Goal: Information Seeking & Learning: Learn about a topic

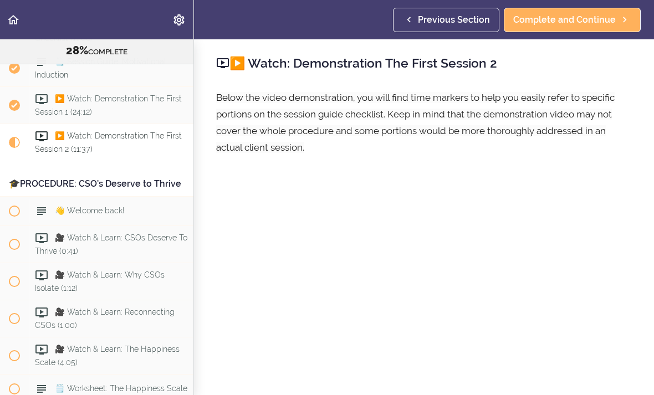
scroll to position [2298, 0]
click at [112, 137] on div "▶️ Watch: Demonstration The First Session 2 (11:37)" at bounding box center [111, 142] width 165 height 37
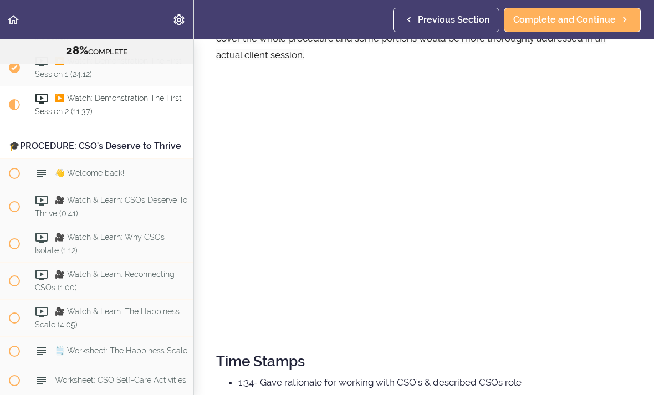
scroll to position [91, 0]
click at [112, 98] on span "▶️ Watch: Demonstration The First Session 2 (11:37)" at bounding box center [108, 105] width 147 height 22
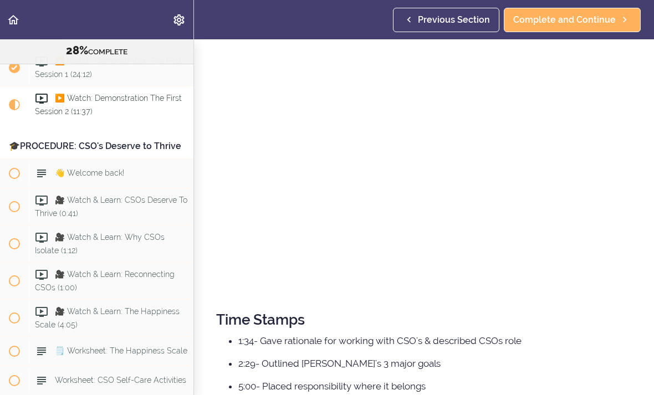
scroll to position [134, 0]
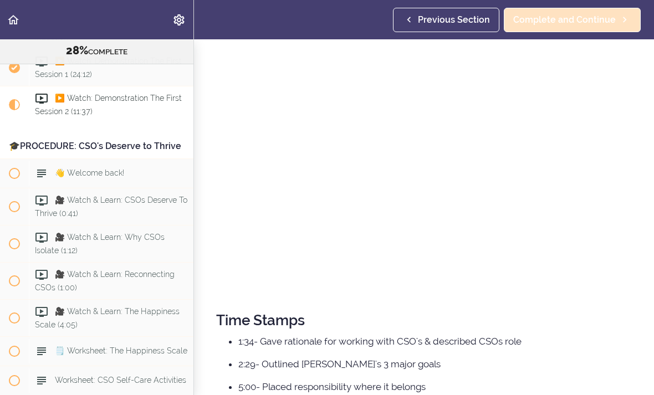
click at [604, 22] on span "Complete and Continue" at bounding box center [564, 19] width 103 height 13
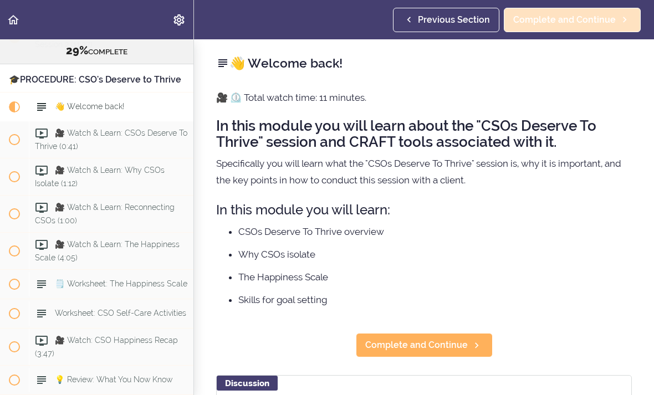
scroll to position [2408, 0]
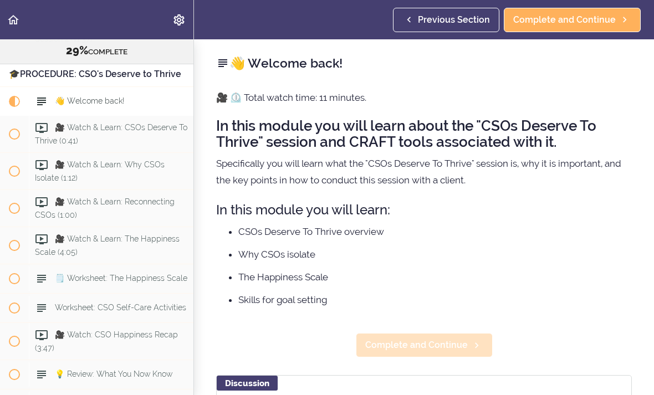
click at [448, 349] on span "Complete and Continue" at bounding box center [416, 345] width 103 height 13
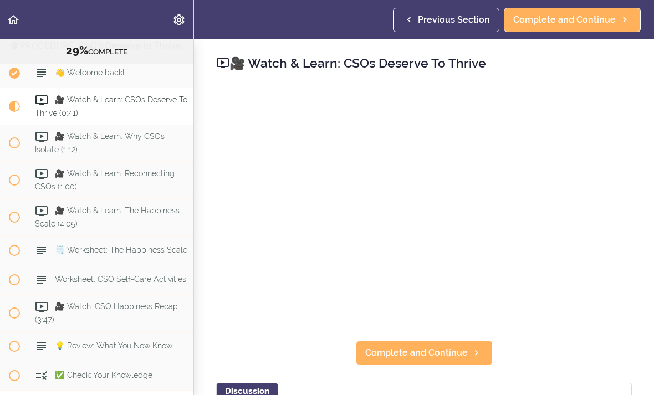
scroll to position [2437, 0]
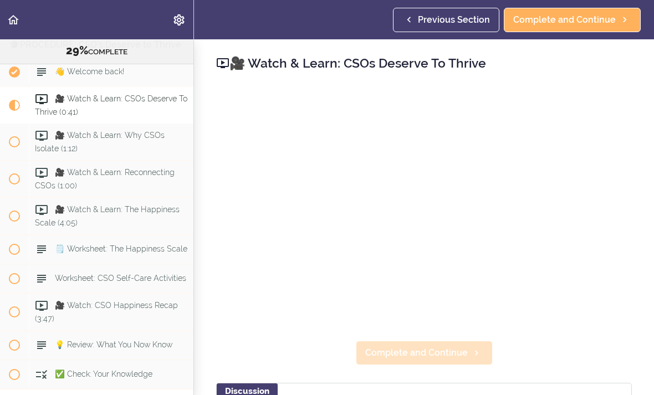
click at [446, 354] on span "Complete and Continue" at bounding box center [416, 352] width 103 height 13
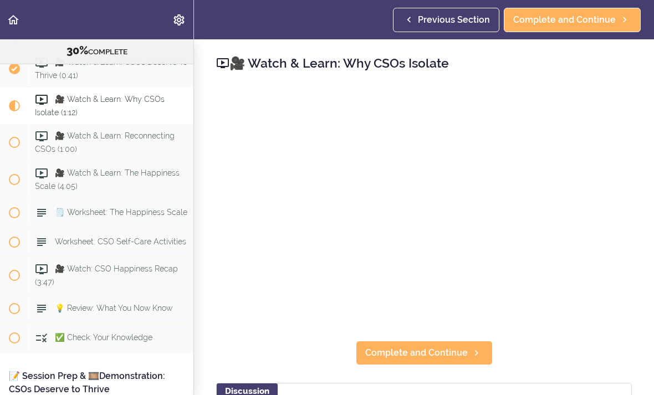
scroll to position [2475, 0]
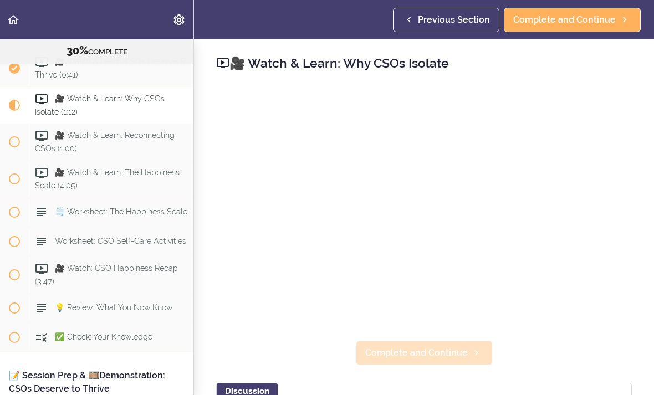
click at [449, 354] on span "Complete and Continue" at bounding box center [416, 352] width 103 height 13
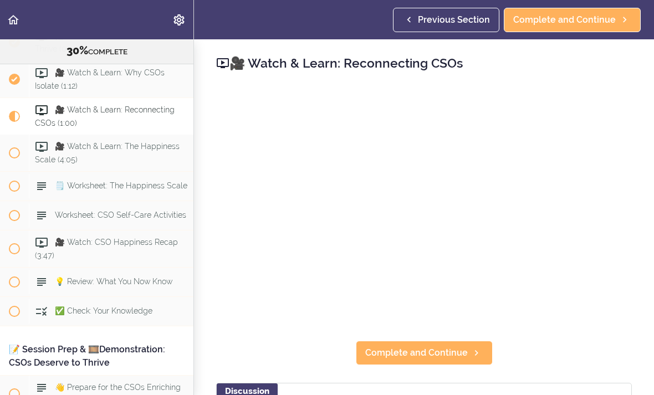
scroll to position [2512, 0]
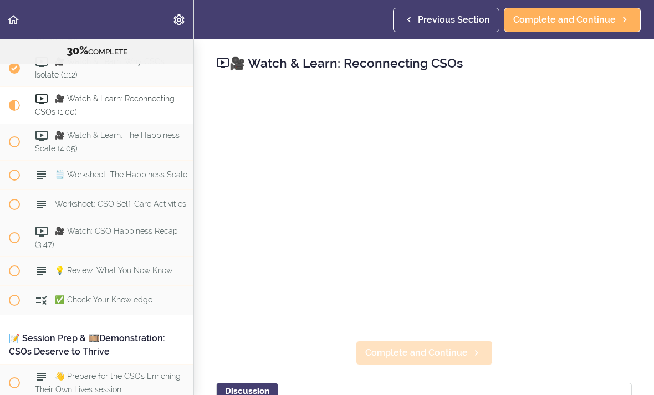
click at [442, 357] on span "Complete and Continue" at bounding box center [416, 352] width 103 height 13
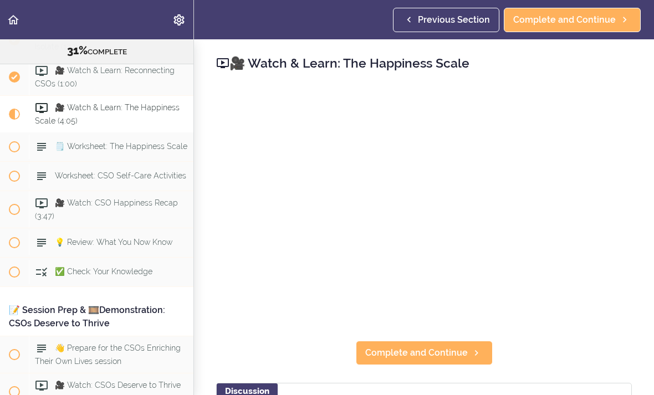
scroll to position [2548, 0]
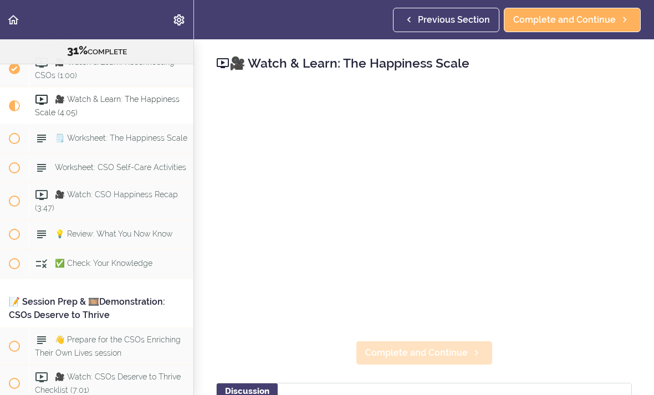
click at [447, 352] on span "Complete and Continue" at bounding box center [416, 352] width 103 height 13
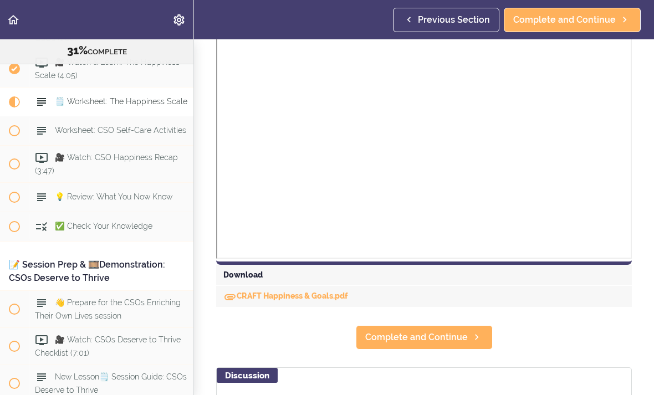
scroll to position [351, 0]
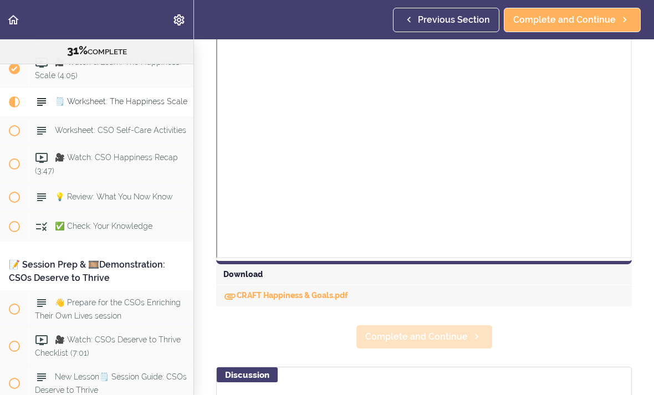
click at [464, 339] on span "Complete and Continue" at bounding box center [416, 336] width 103 height 13
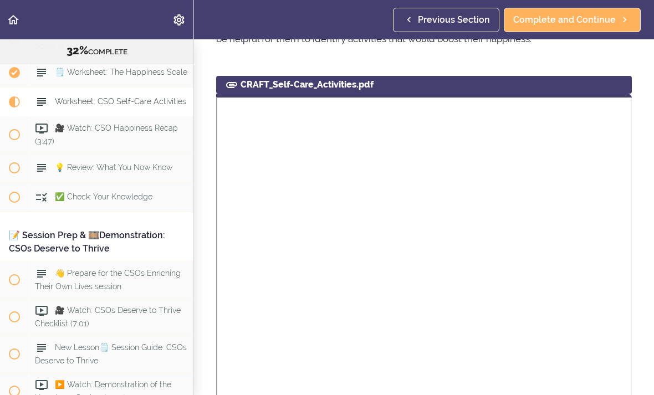
scroll to position [73, 0]
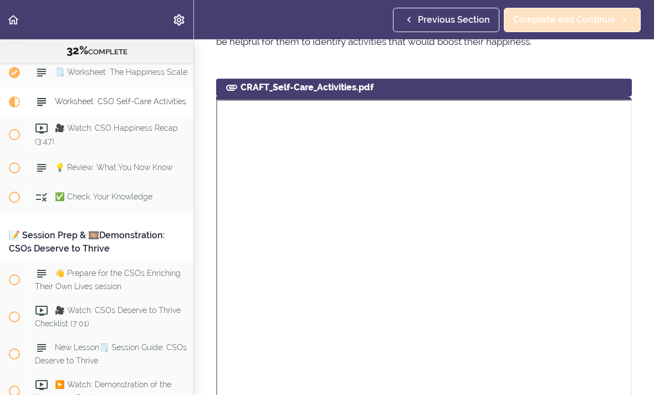
click at [606, 17] on span "Complete and Continue" at bounding box center [564, 19] width 103 height 13
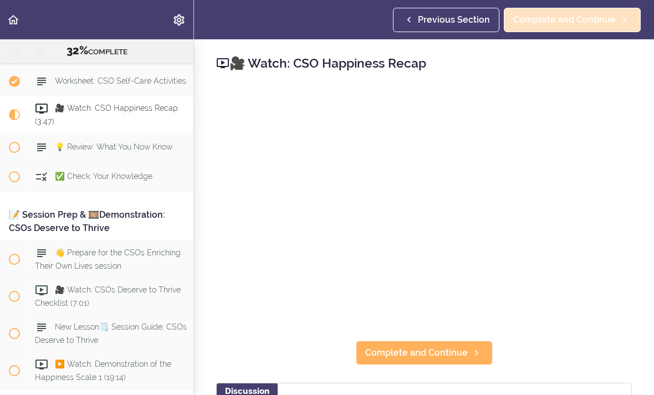
scroll to position [2644, 0]
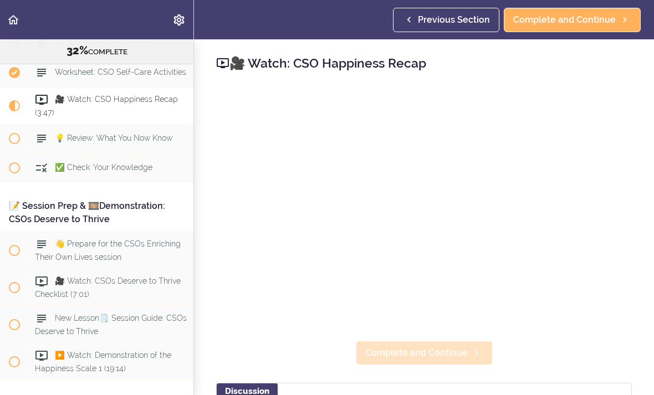
click at [428, 349] on span "Complete and Continue" at bounding box center [416, 352] width 103 height 13
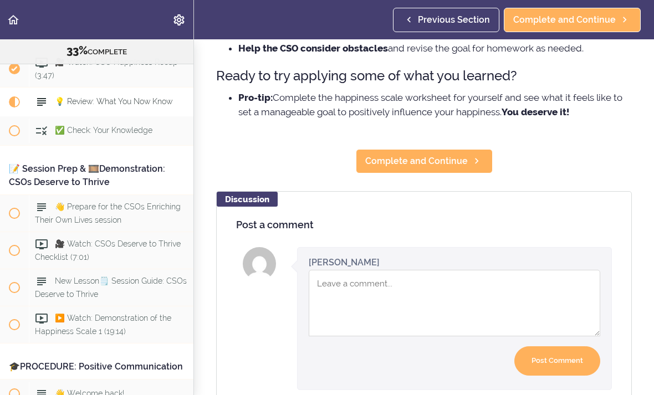
scroll to position [413, 0]
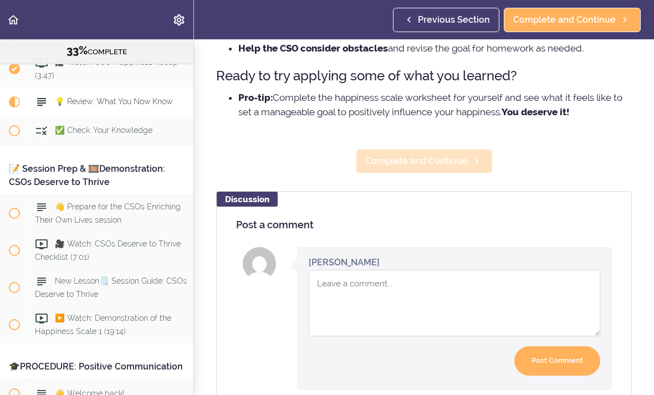
click at [456, 173] on link "Complete and Continue" at bounding box center [424, 161] width 137 height 24
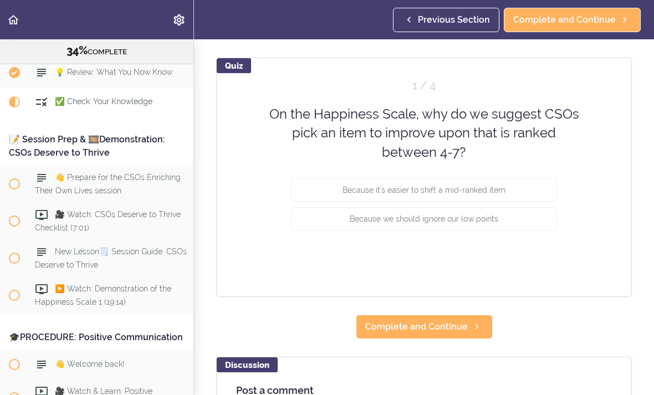
scroll to position [105, 0]
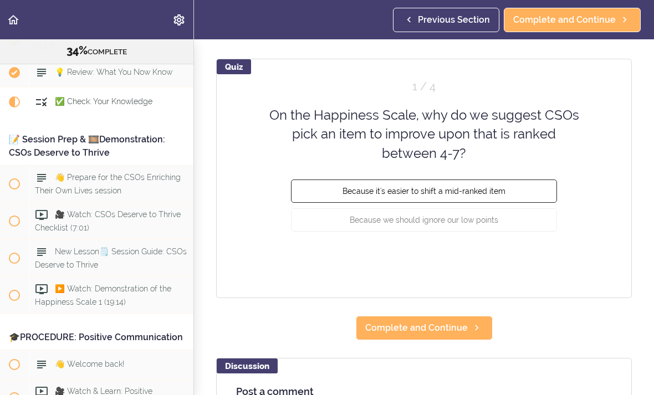
click at [500, 196] on button "Because it's easier to shift a mid-ranked item" at bounding box center [424, 191] width 266 height 23
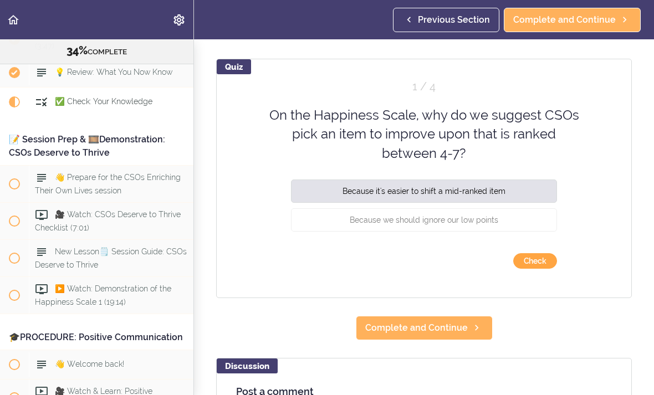
click at [533, 262] on button "Check" at bounding box center [535, 261] width 44 height 16
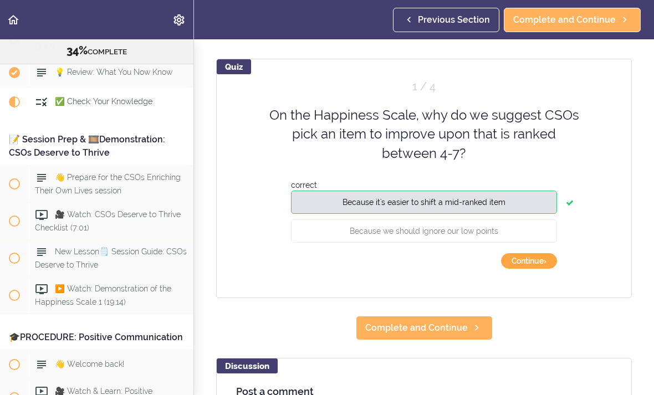
click at [537, 261] on button "Continue ›" at bounding box center [529, 261] width 56 height 16
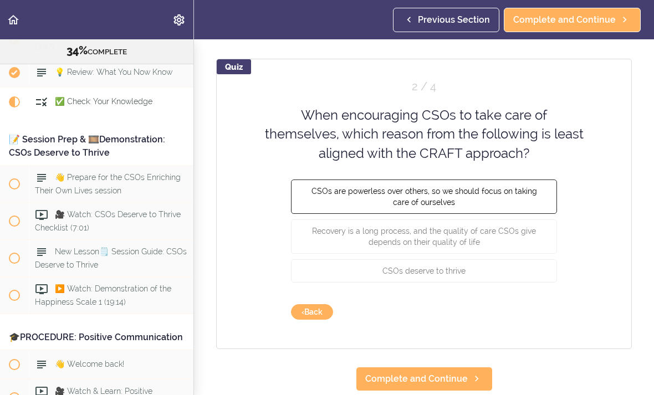
click at [520, 195] on span "CSOs are powerless over others, so we should focus on taking care of ourselves" at bounding box center [424, 197] width 226 height 20
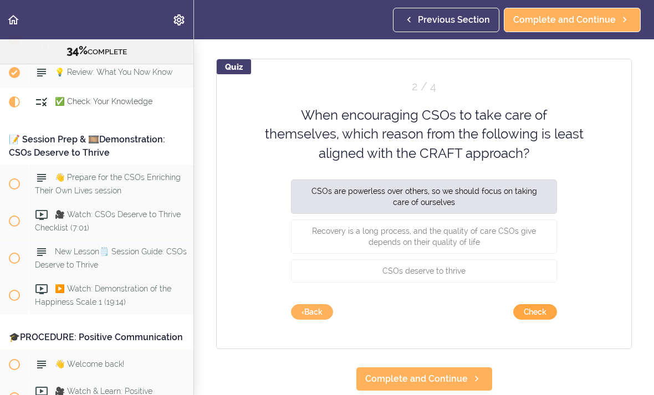
click at [535, 314] on button "Check" at bounding box center [535, 312] width 44 height 16
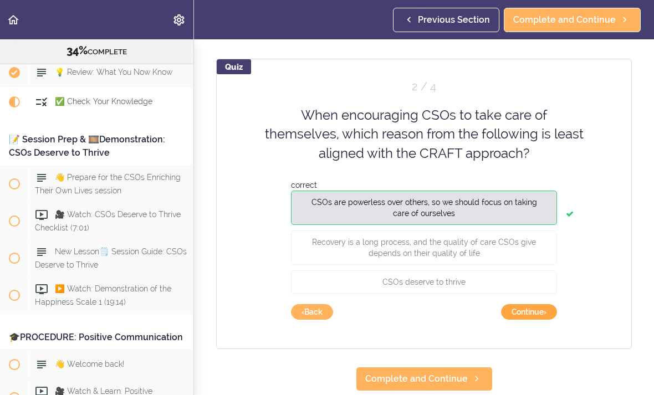
click at [527, 311] on button "Continue ›" at bounding box center [529, 312] width 56 height 16
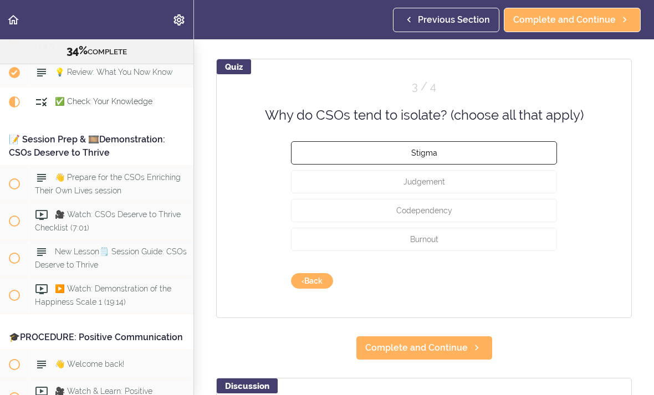
click at [519, 155] on button "Stigma" at bounding box center [424, 152] width 266 height 23
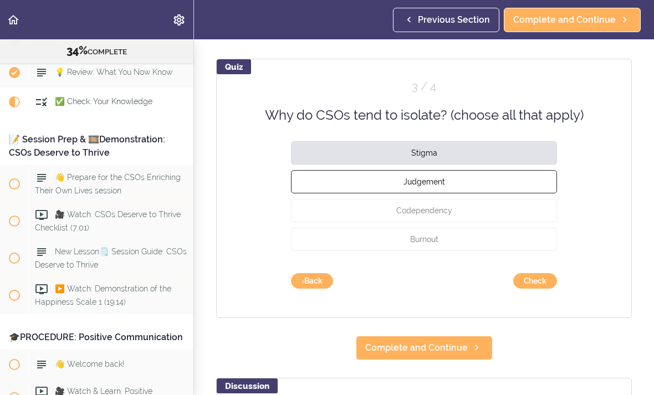
click at [502, 186] on button "Judgement" at bounding box center [424, 181] width 266 height 23
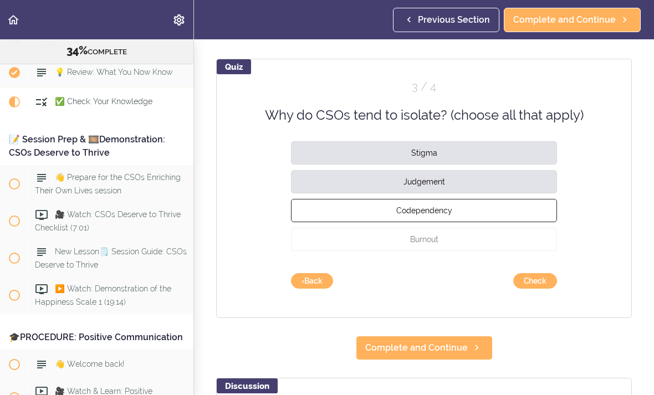
click at [494, 215] on button "Codependency" at bounding box center [424, 210] width 266 height 23
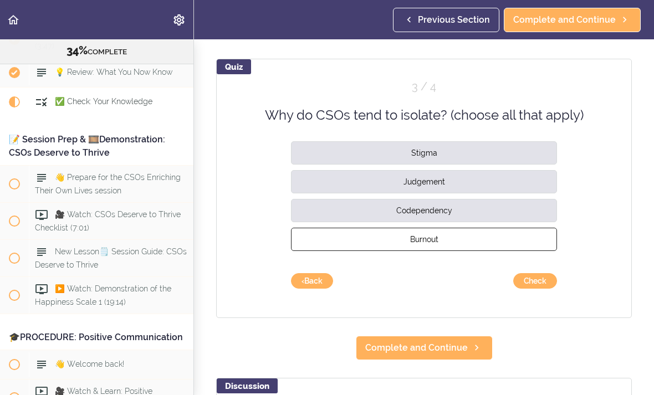
click at [491, 241] on button "Burnout" at bounding box center [424, 239] width 266 height 23
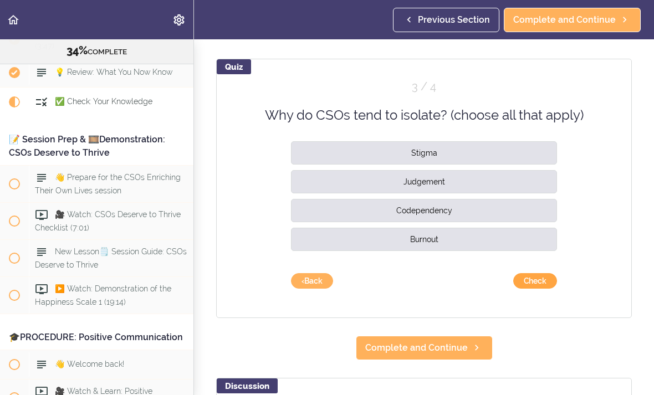
click at [534, 282] on button "Check" at bounding box center [535, 281] width 44 height 16
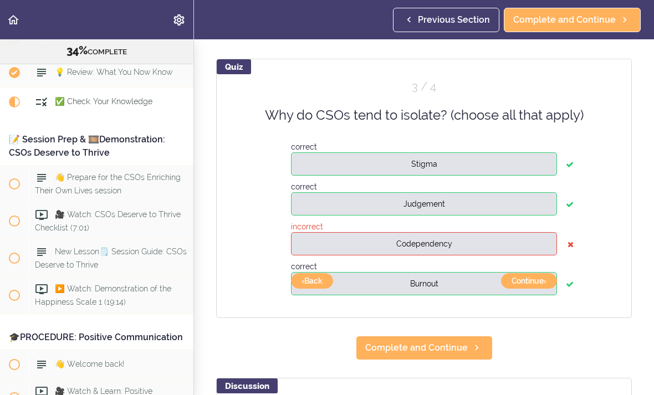
click at [572, 238] on icon at bounding box center [571, 244] width 6 height 22
click at [566, 248] on div "Quiz 3 / 4 Why do CSOs tend to isolate? (choose all that apply) correct Stigma …" at bounding box center [424, 188] width 416 height 259
click at [563, 246] on div "Quiz 3 / 4 Why do CSOs tend to isolate? (choose all that apply) correct Stigma …" at bounding box center [424, 188] width 416 height 259
click at [556, 241] on button "Codependency" at bounding box center [424, 243] width 266 height 23
click at [534, 280] on button "Continue ›" at bounding box center [529, 281] width 56 height 16
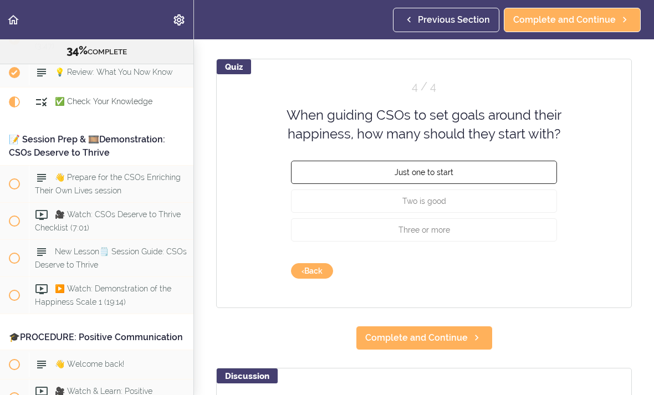
click at [512, 168] on button "Just one to start" at bounding box center [424, 171] width 266 height 23
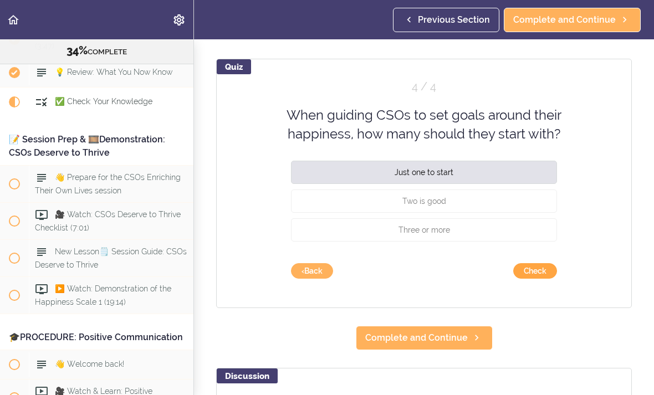
click at [536, 275] on button "Check" at bounding box center [535, 271] width 44 height 16
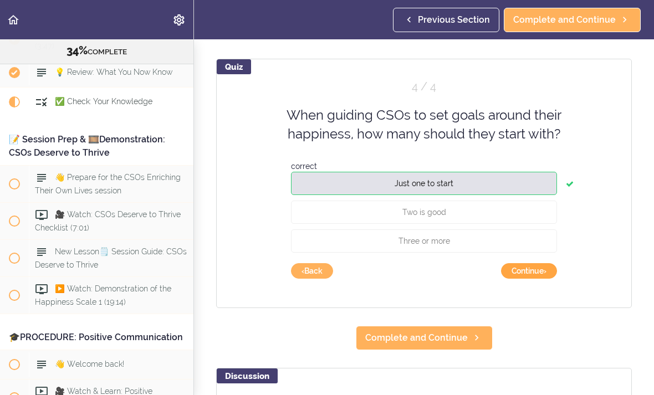
click at [533, 274] on button "Continue ›" at bounding box center [529, 271] width 56 height 16
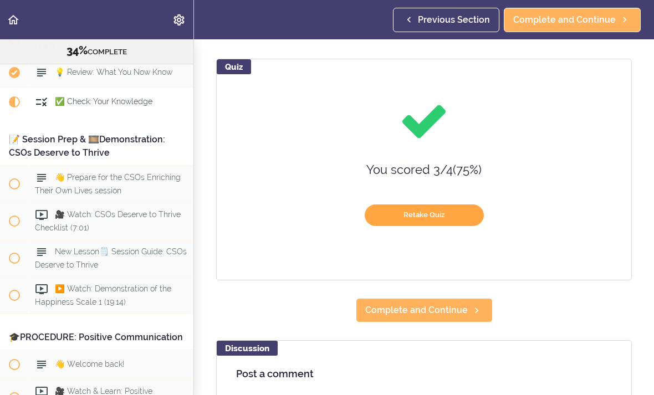
click at [448, 214] on button "Retake Quiz" at bounding box center [424, 216] width 119 height 22
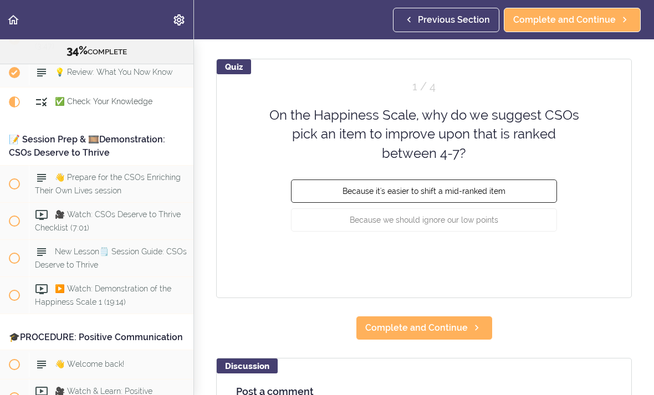
click at [495, 189] on span "Because it's easier to shift a mid-ranked item" at bounding box center [424, 191] width 163 height 9
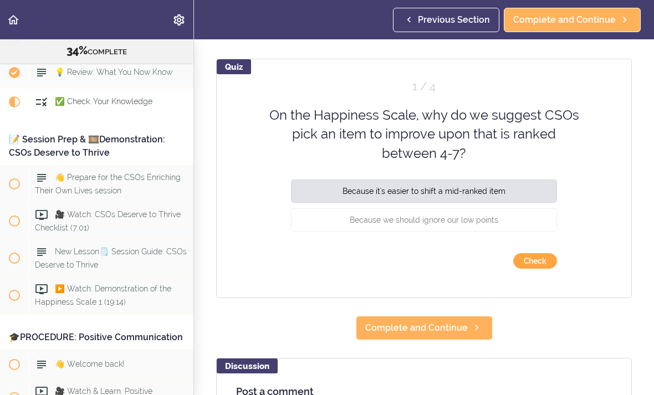
click at [533, 265] on button "Check" at bounding box center [535, 261] width 44 height 16
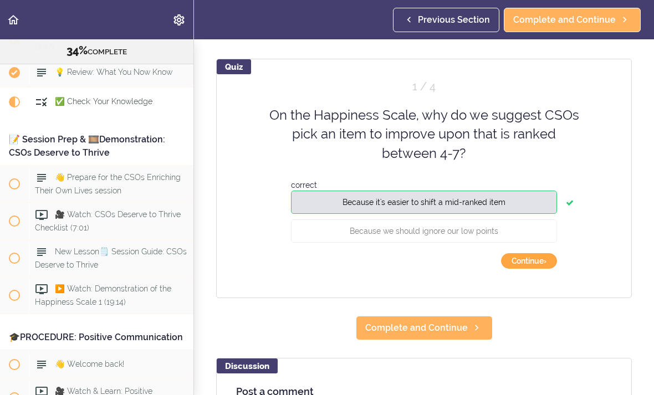
click at [537, 265] on button "Continue ›" at bounding box center [529, 261] width 56 height 16
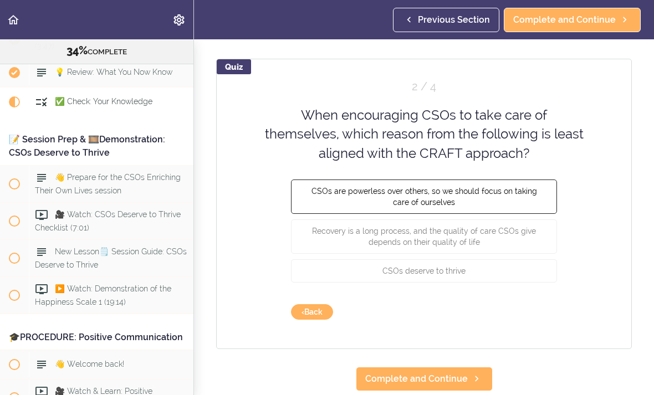
click at [517, 195] on span "CSOs are powerless over others, so we should focus on taking care of ourselves" at bounding box center [424, 197] width 226 height 20
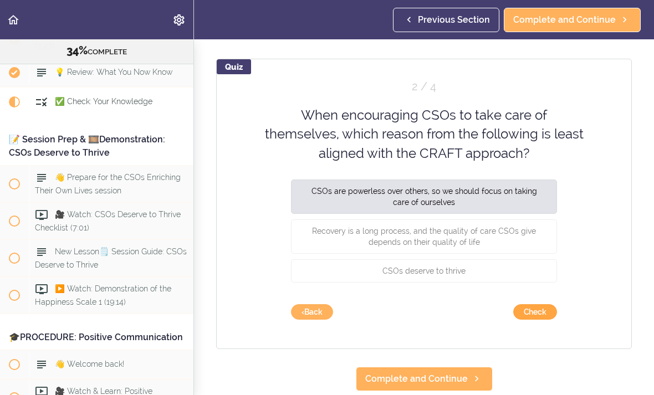
click at [535, 314] on button "Check" at bounding box center [535, 312] width 44 height 16
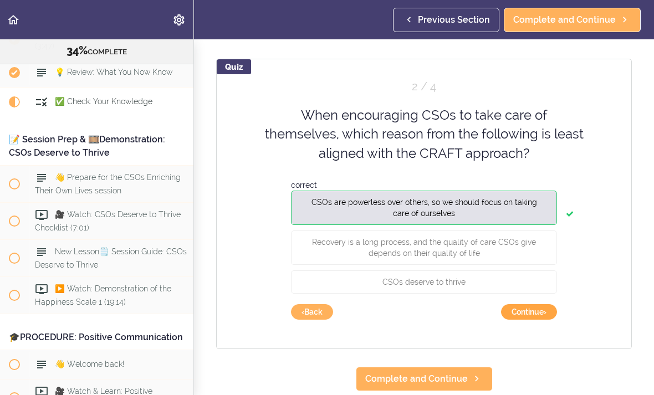
click at [530, 313] on button "Continue ›" at bounding box center [529, 312] width 56 height 16
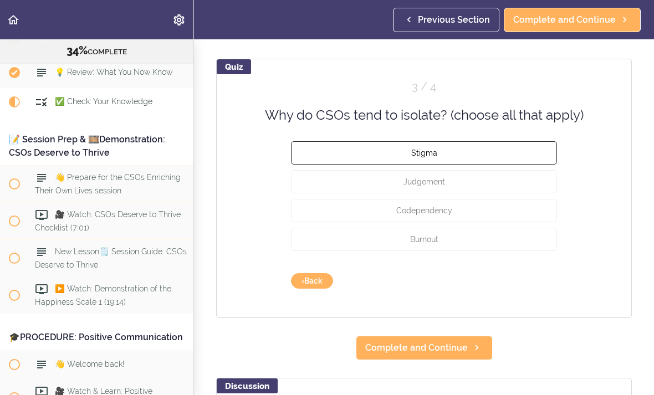
click at [499, 148] on button "Stigma" at bounding box center [424, 152] width 266 height 23
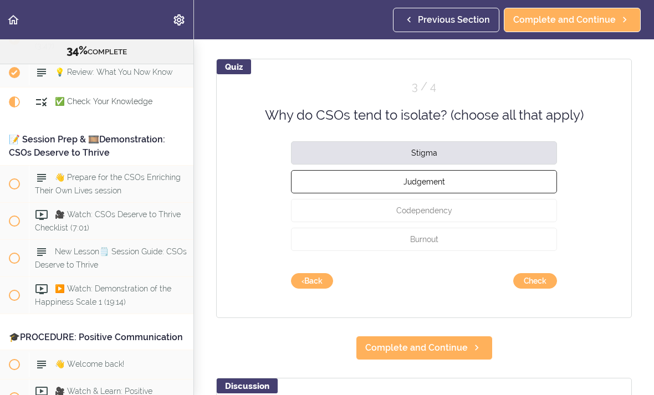
click at [484, 176] on button "Judgement" at bounding box center [424, 181] width 266 height 23
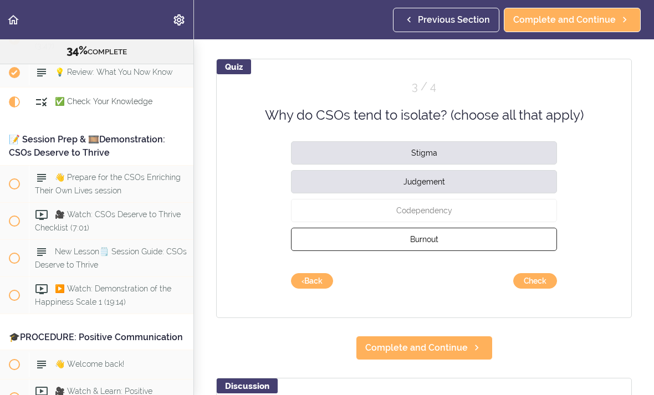
click at [493, 250] on button "Burnout" at bounding box center [424, 239] width 266 height 23
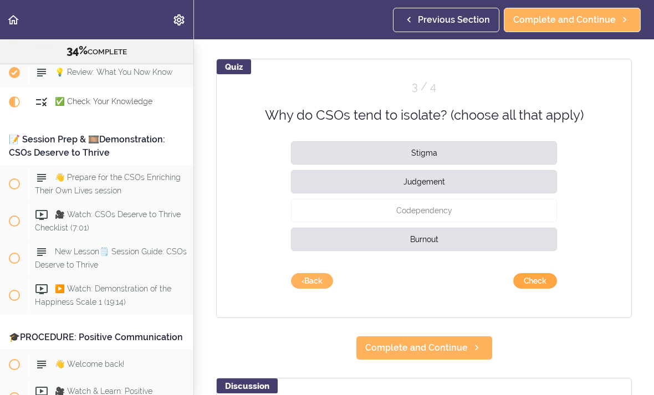
click at [540, 286] on button "Check" at bounding box center [535, 281] width 44 height 16
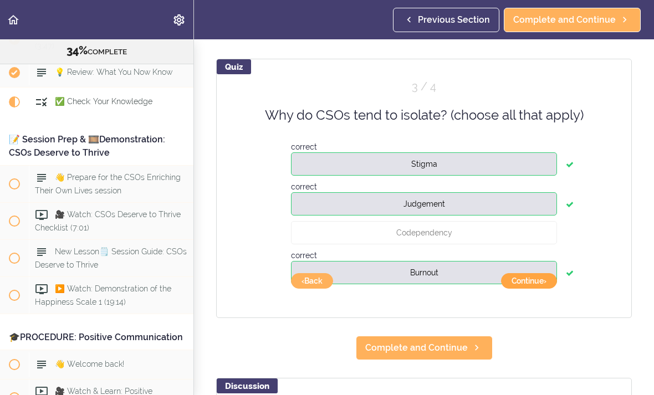
click at [534, 282] on button "Continue ›" at bounding box center [529, 281] width 56 height 16
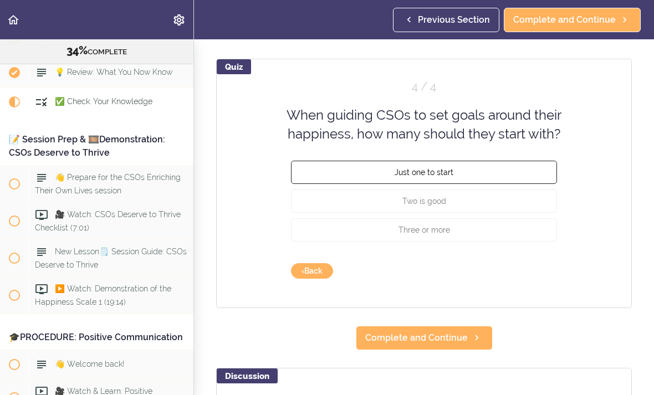
click at [498, 169] on button "Just one to start" at bounding box center [424, 171] width 266 height 23
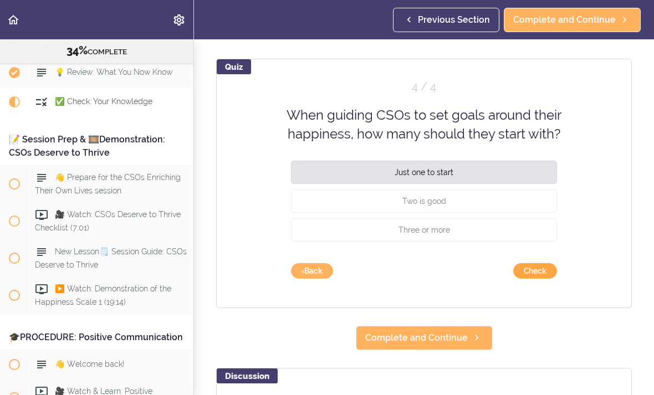
click at [536, 270] on button "Check" at bounding box center [535, 271] width 44 height 16
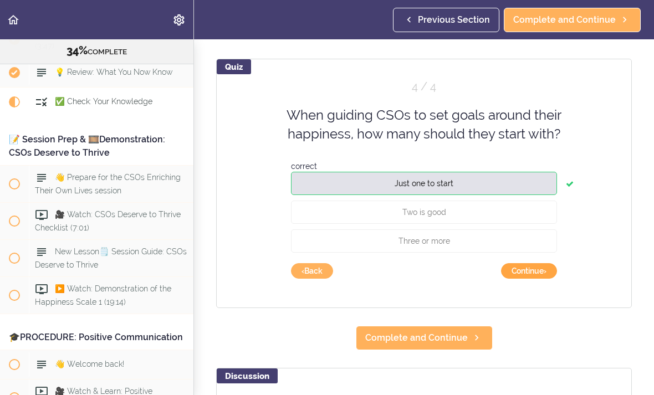
click at [530, 272] on button "Continue ›" at bounding box center [529, 271] width 56 height 16
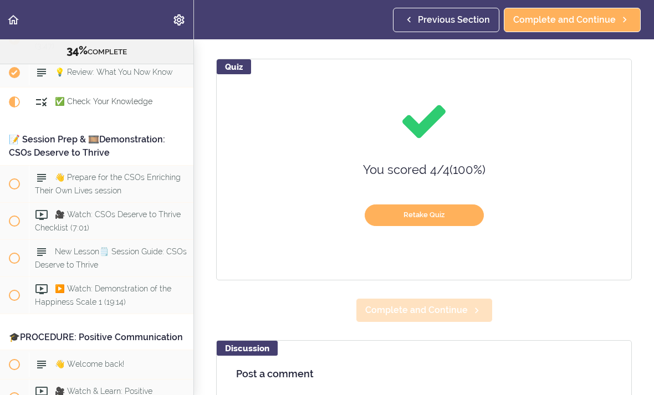
click at [459, 311] on span "Complete and Continue" at bounding box center [416, 310] width 103 height 13
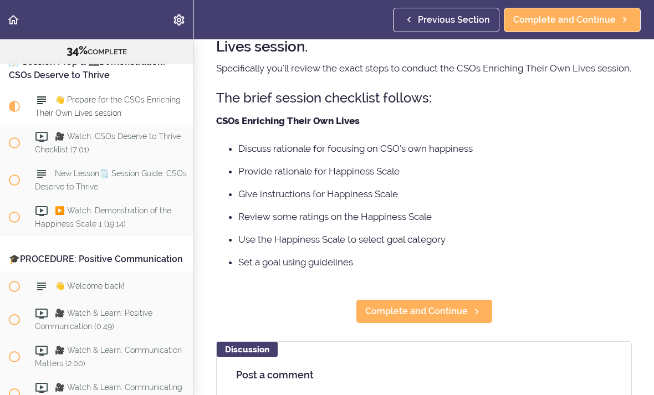
scroll to position [107, 0]
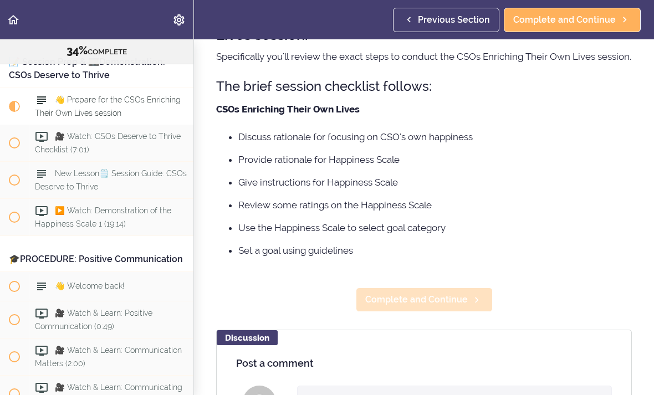
click at [449, 312] on link "Complete and Continue" at bounding box center [424, 300] width 137 height 24
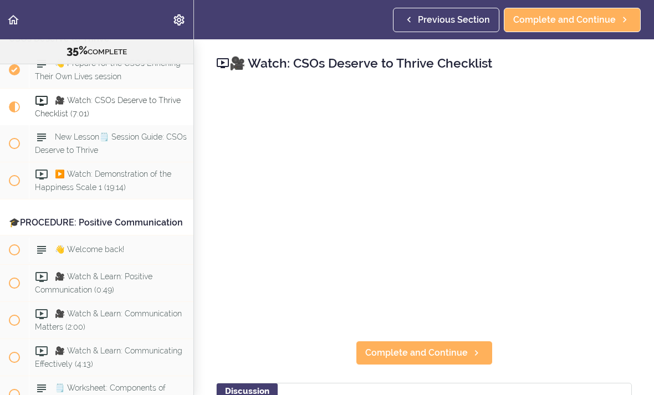
scroll to position [2826, 0]
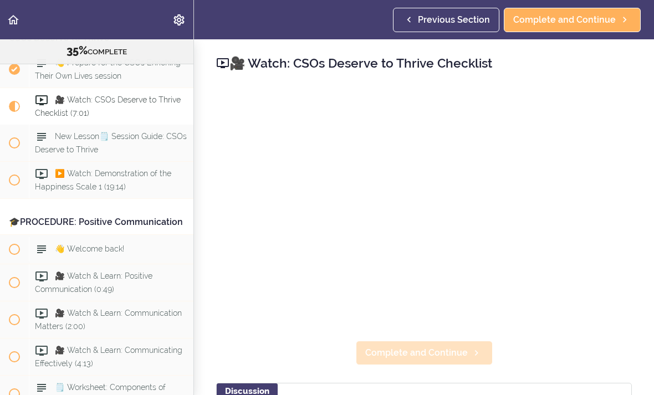
click at [430, 354] on span "Complete and Continue" at bounding box center [416, 352] width 103 height 13
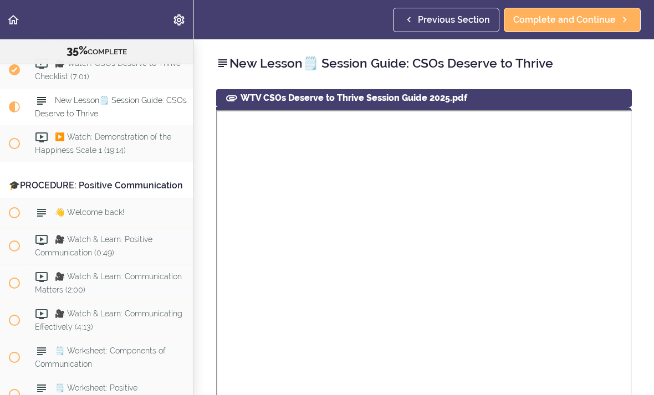
scroll to position [2863, 0]
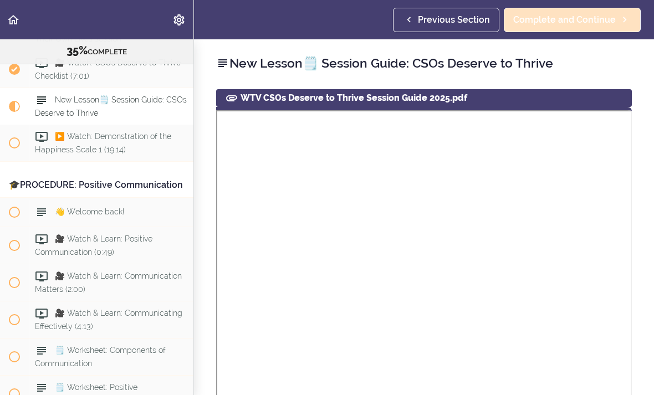
click at [580, 24] on span "Complete and Continue" at bounding box center [564, 19] width 103 height 13
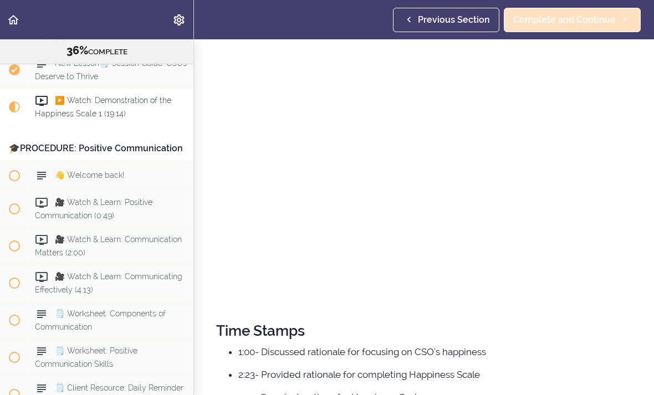
scroll to position [124, 0]
click at [574, 17] on span "Complete and Continue" at bounding box center [564, 19] width 103 height 13
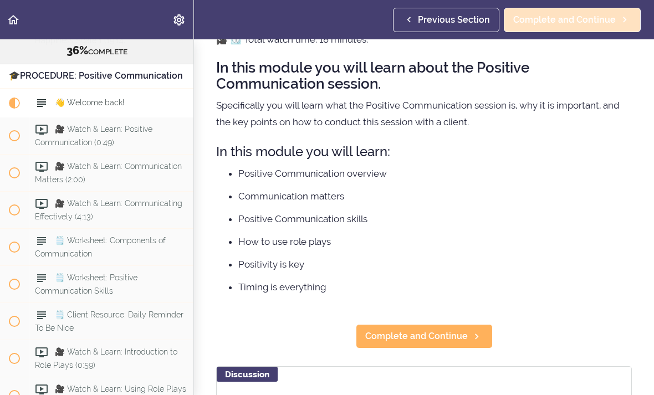
scroll to position [74, 0]
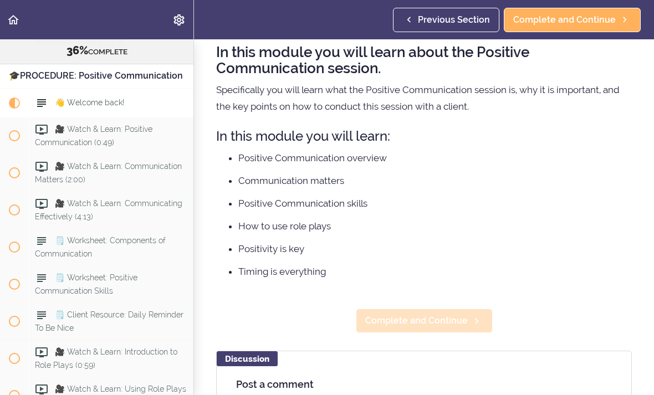
click at [456, 324] on span "Complete and Continue" at bounding box center [416, 320] width 103 height 13
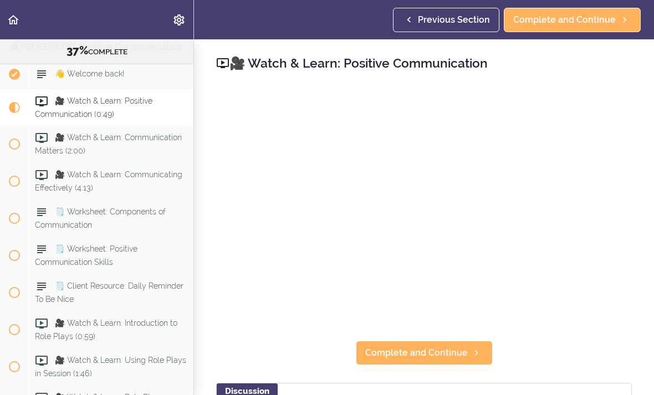
scroll to position [3002, 0]
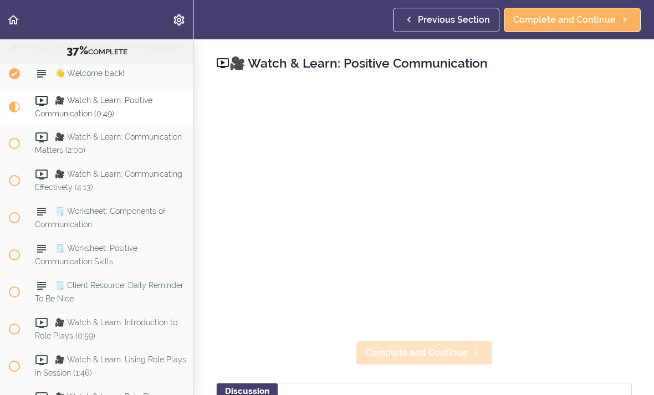
click at [442, 355] on span "Complete and Continue" at bounding box center [416, 352] width 103 height 13
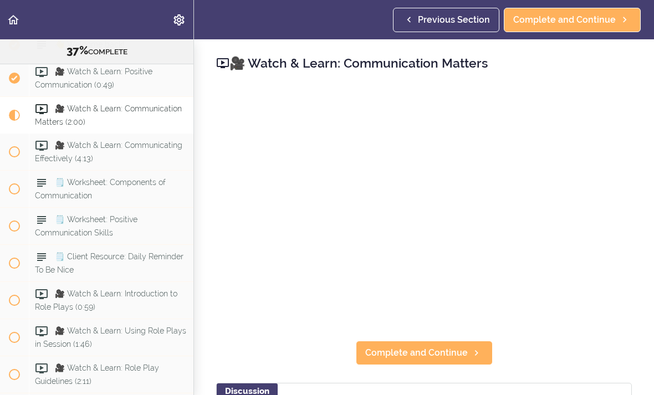
scroll to position [3039, 0]
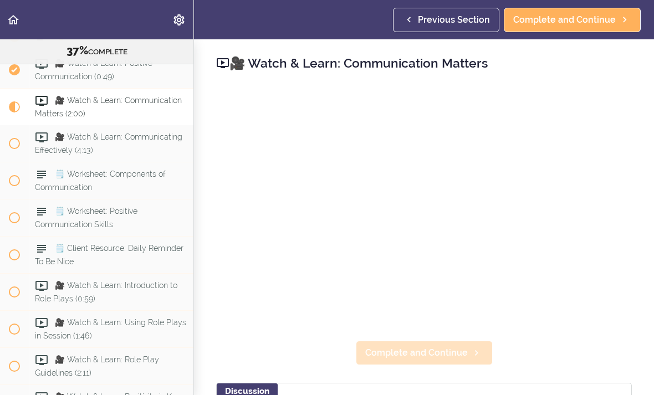
click at [446, 357] on span "Complete and Continue" at bounding box center [416, 352] width 103 height 13
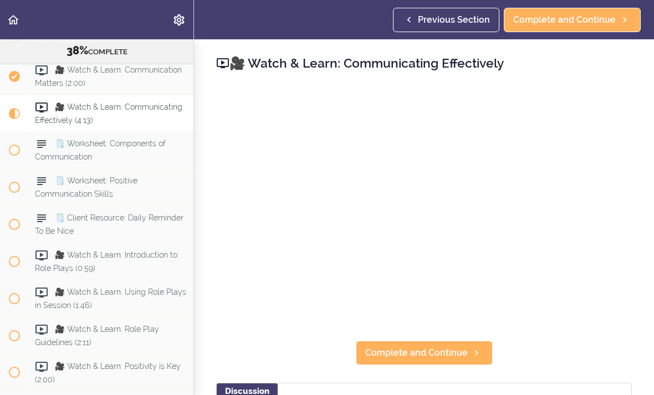
scroll to position [3077, 0]
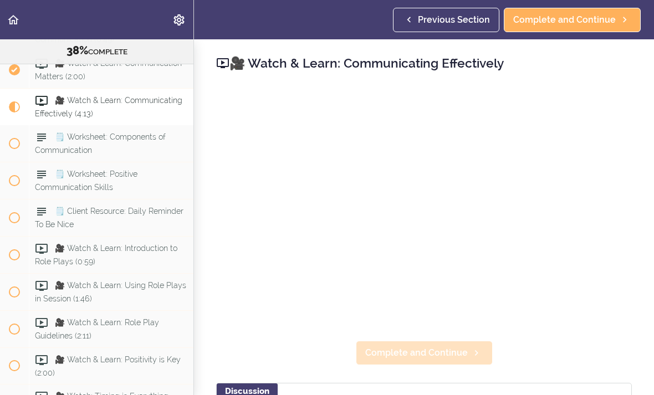
click at [449, 352] on span "Complete and Continue" at bounding box center [416, 352] width 103 height 13
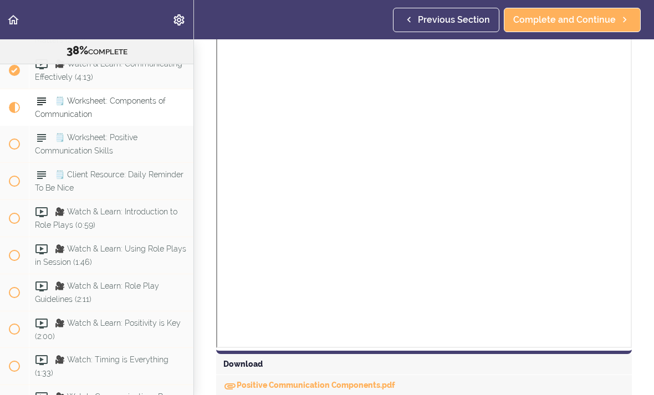
scroll to position [330, 0]
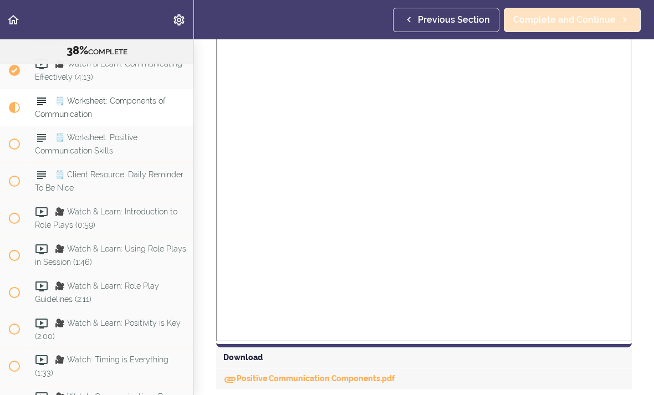
click at [578, 24] on span "Complete and Continue" at bounding box center [564, 19] width 103 height 13
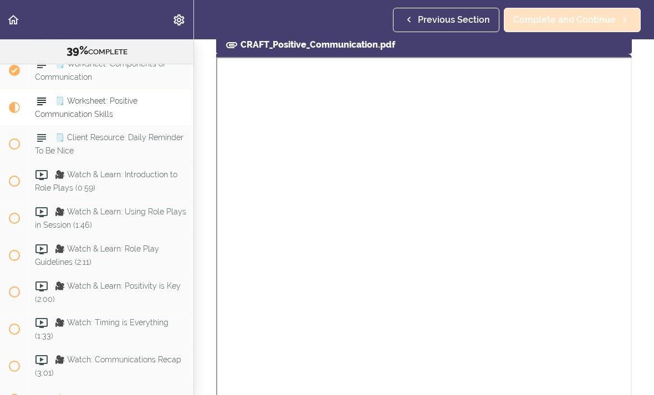
scroll to position [116, 0]
click at [579, 25] on span "Complete and Continue" at bounding box center [564, 19] width 103 height 13
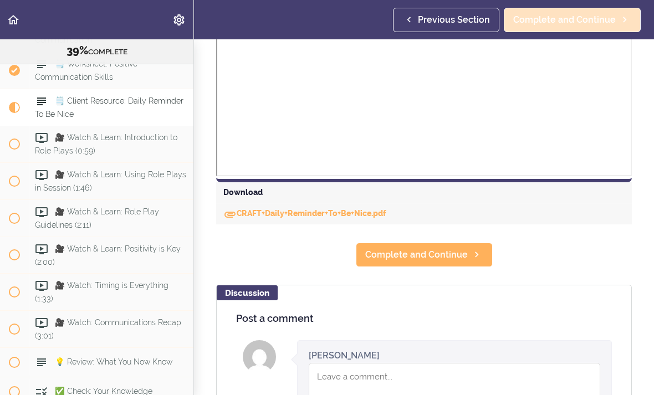
scroll to position [439, 0]
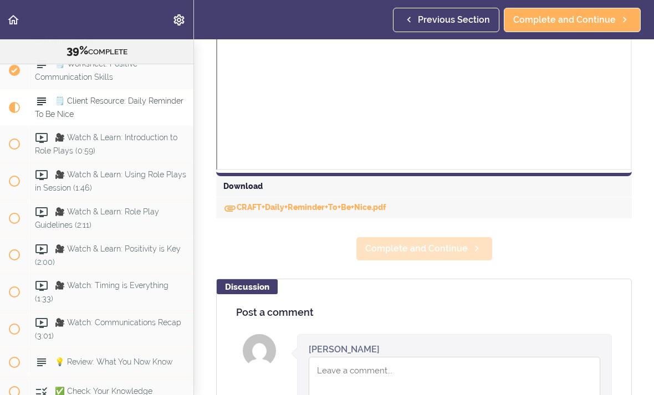
click at [460, 247] on span "Complete and Continue" at bounding box center [416, 248] width 103 height 13
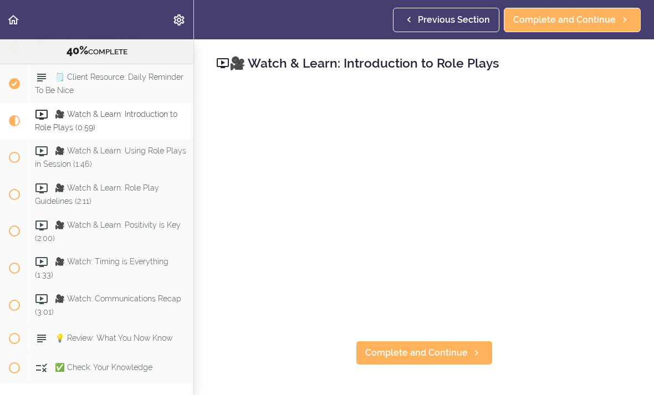
scroll to position [3224, 0]
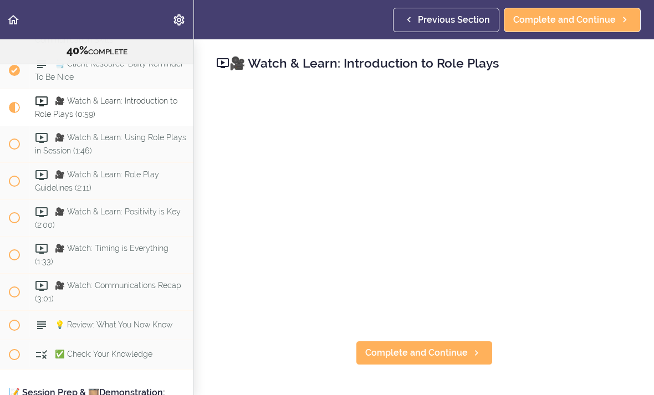
click at [447, 325] on div "🎥 Watch & Learn: Introduction to Role Plays Complete and Continue" at bounding box center [424, 217] width 460 height 356
click at [530, 364] on div "🎥 Watch & Learn: Introduction to Role Plays Complete and Continue" at bounding box center [424, 217] width 460 height 356
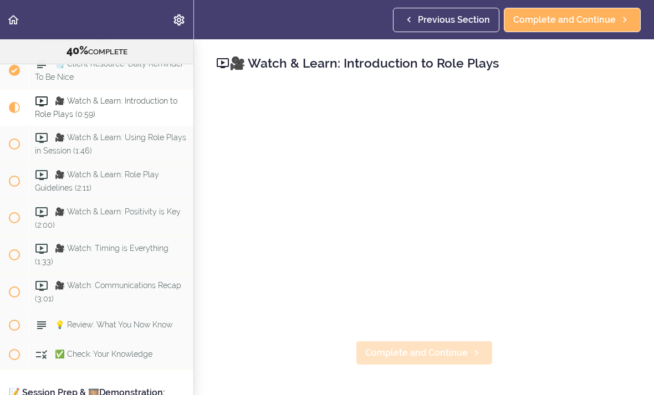
click at [462, 350] on span "Complete and Continue" at bounding box center [416, 352] width 103 height 13
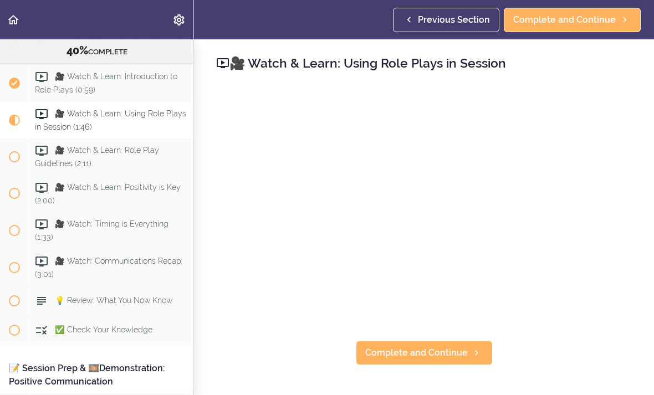
scroll to position [3261, 0]
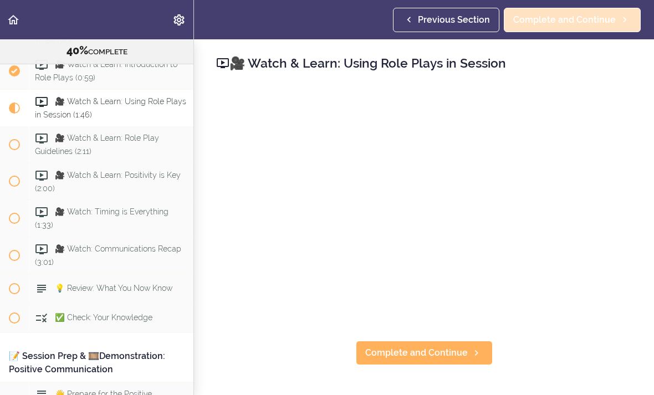
click at [581, 21] on span "Complete and Continue" at bounding box center [564, 19] width 103 height 13
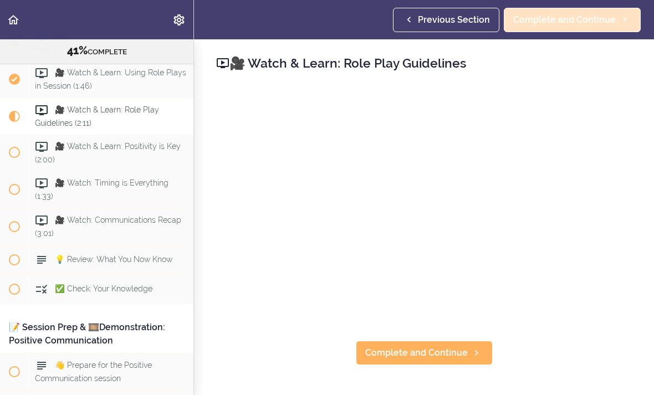
scroll to position [3298, 0]
